Goal: Book appointment/travel/reservation

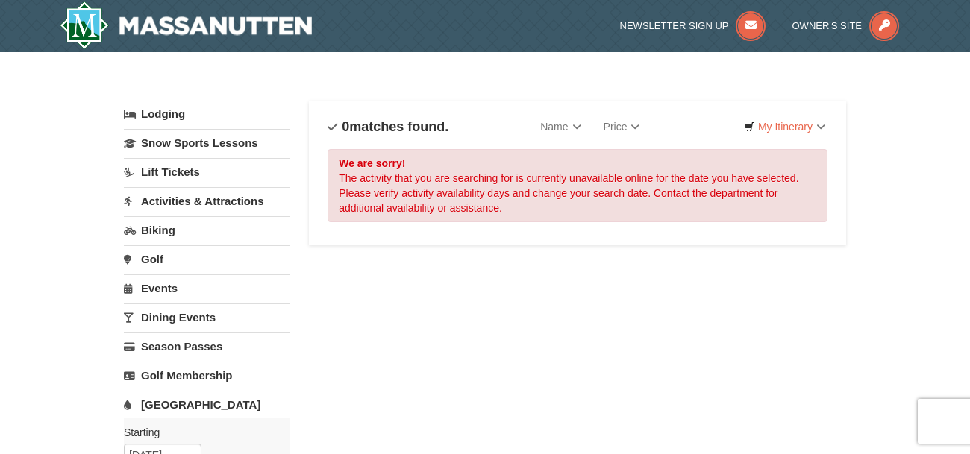
click at [176, 404] on link "[GEOGRAPHIC_DATA]" at bounding box center [207, 405] width 166 height 28
click at [173, 117] on link "Lodging" at bounding box center [207, 114] width 166 height 27
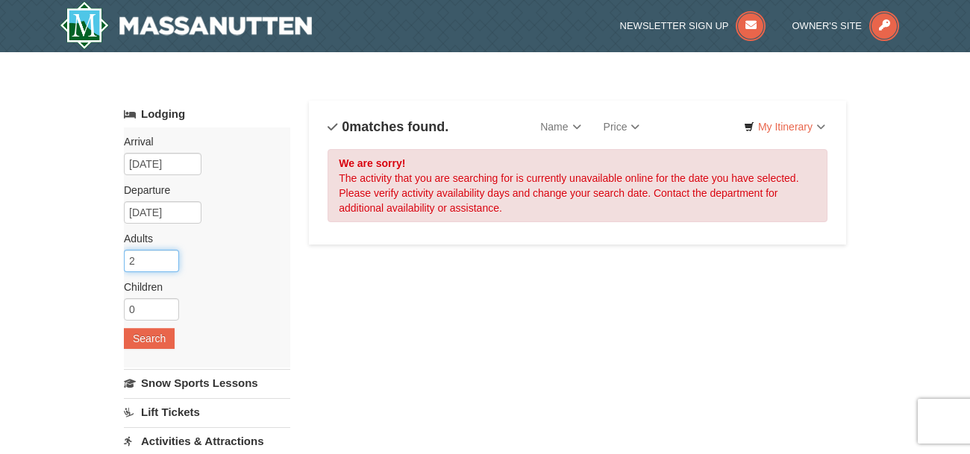
click at [171, 267] on input "2" at bounding box center [151, 261] width 55 height 22
type input "3"
click at [170, 256] on input "3" at bounding box center [151, 261] width 55 height 22
click at [167, 304] on input "1" at bounding box center [151, 309] width 55 height 22
click at [170, 305] on input "2" at bounding box center [151, 309] width 55 height 22
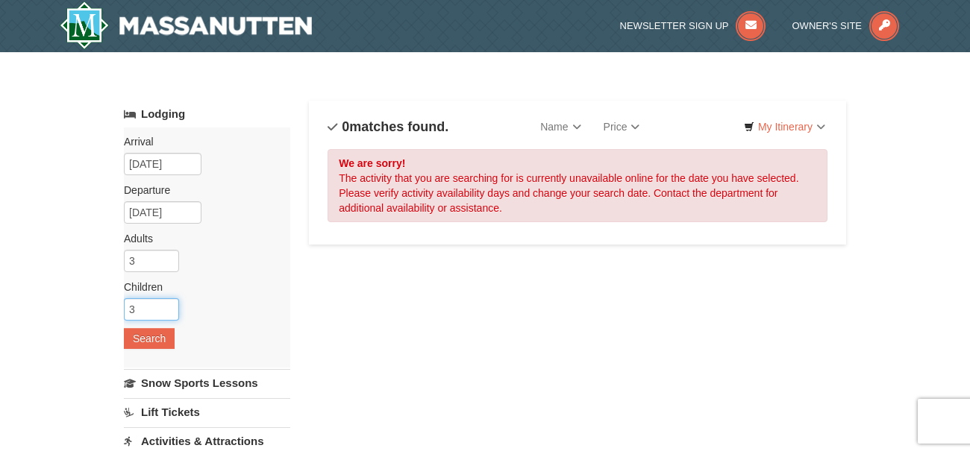
click at [170, 305] on input "3" at bounding box center [151, 309] width 55 height 22
type input "4"
click at [170, 305] on input "4" at bounding box center [151, 309] width 55 height 22
click at [164, 334] on button "Search" at bounding box center [149, 338] width 51 height 21
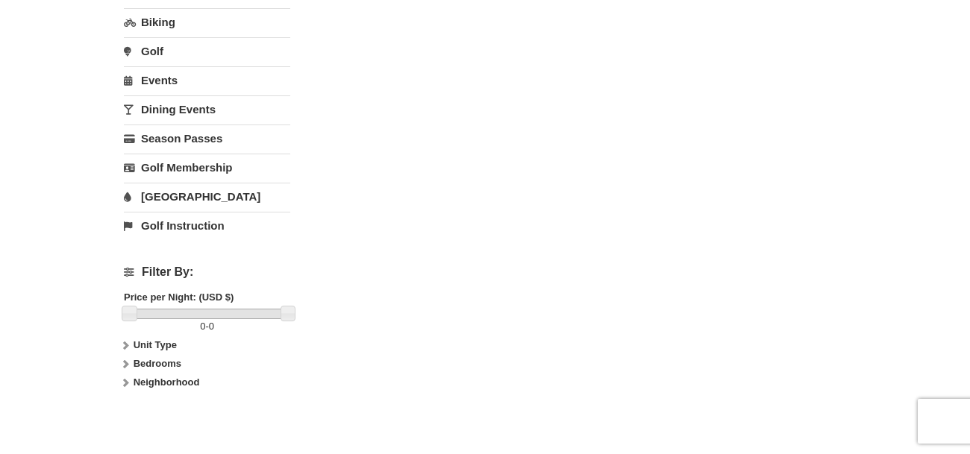
scroll to position [446, 0]
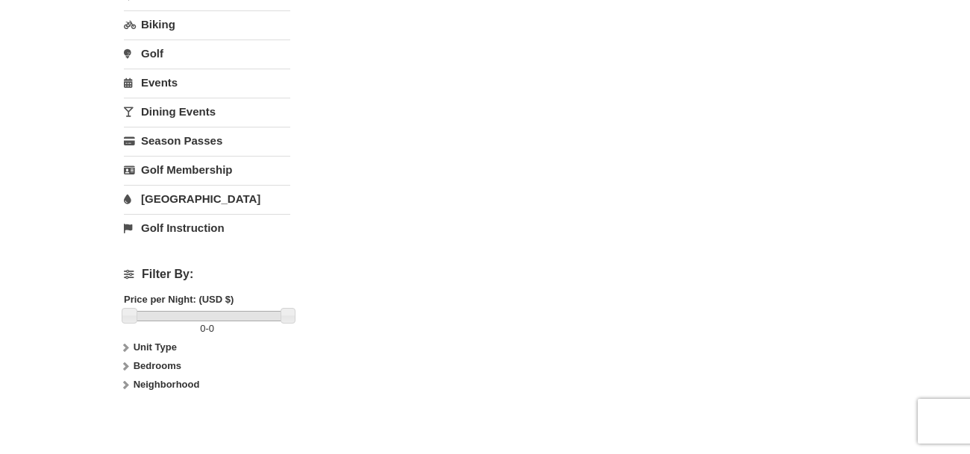
click at [155, 201] on link "[GEOGRAPHIC_DATA]" at bounding box center [207, 199] width 166 height 28
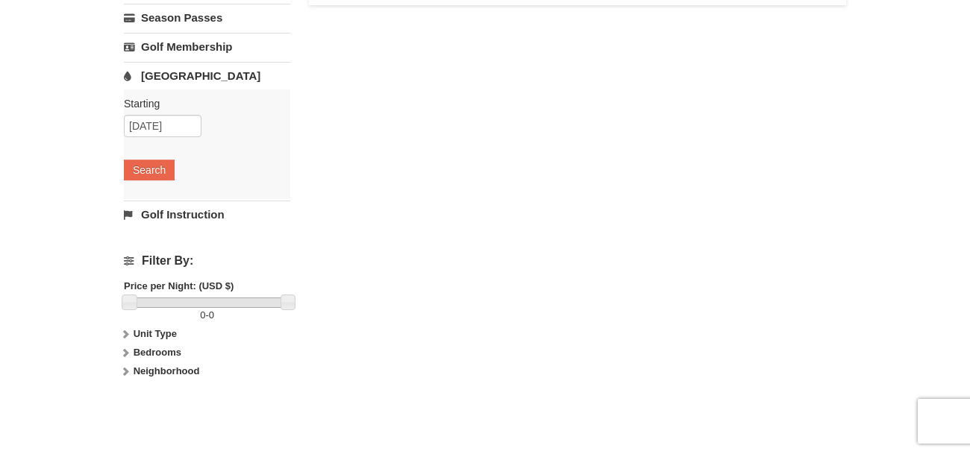
scroll to position [206, 0]
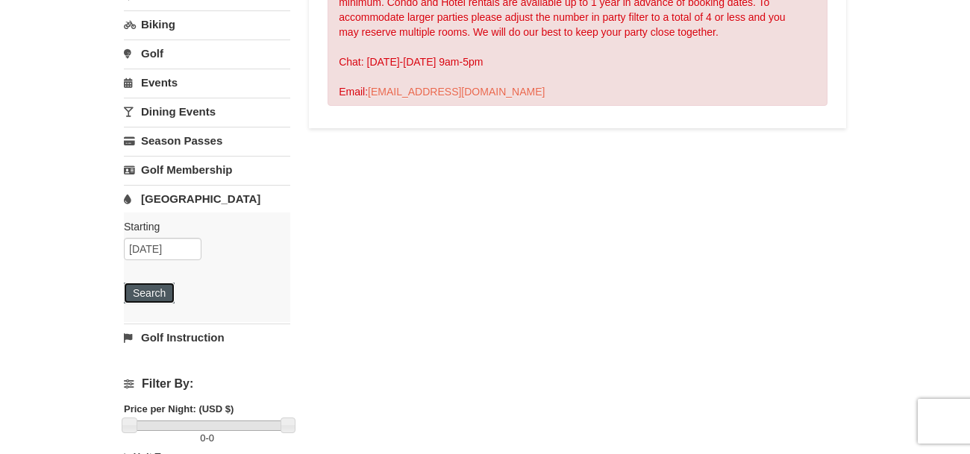
click at [142, 290] on button "Search" at bounding box center [149, 293] width 51 height 21
